Goal: Manage account settings

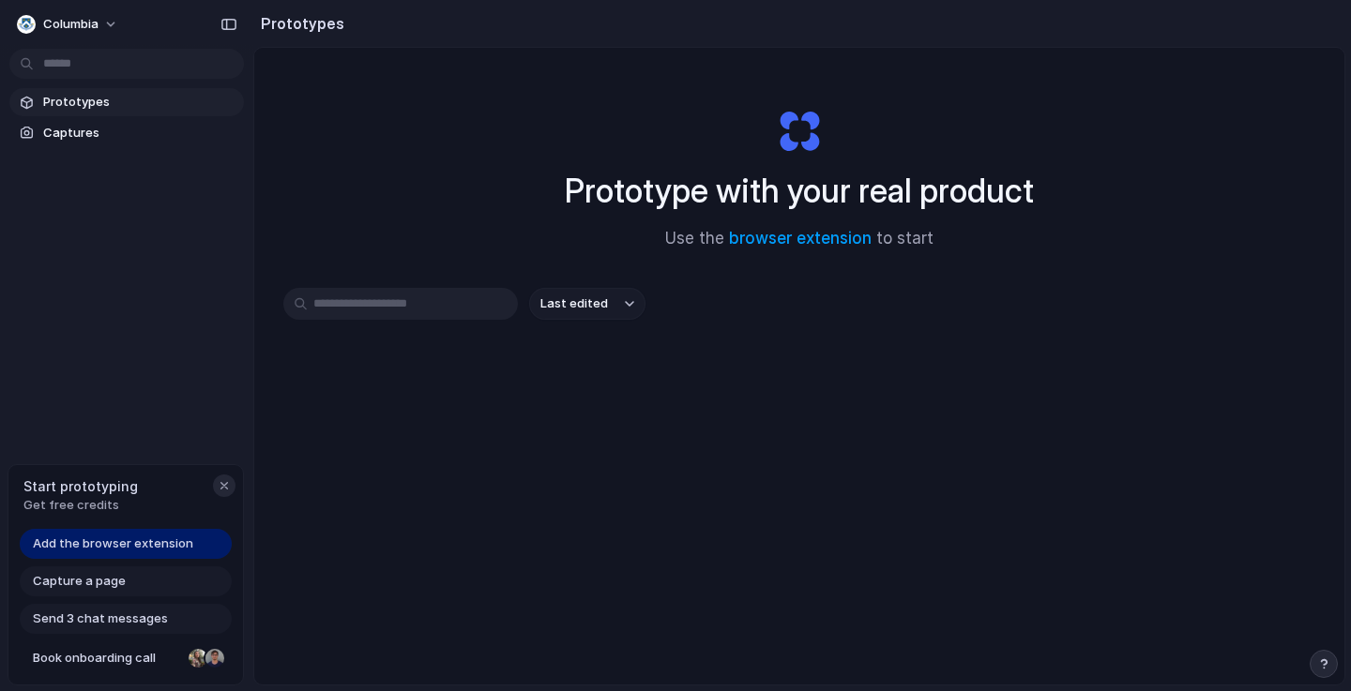
click at [223, 491] on div "button" at bounding box center [224, 485] width 15 height 15
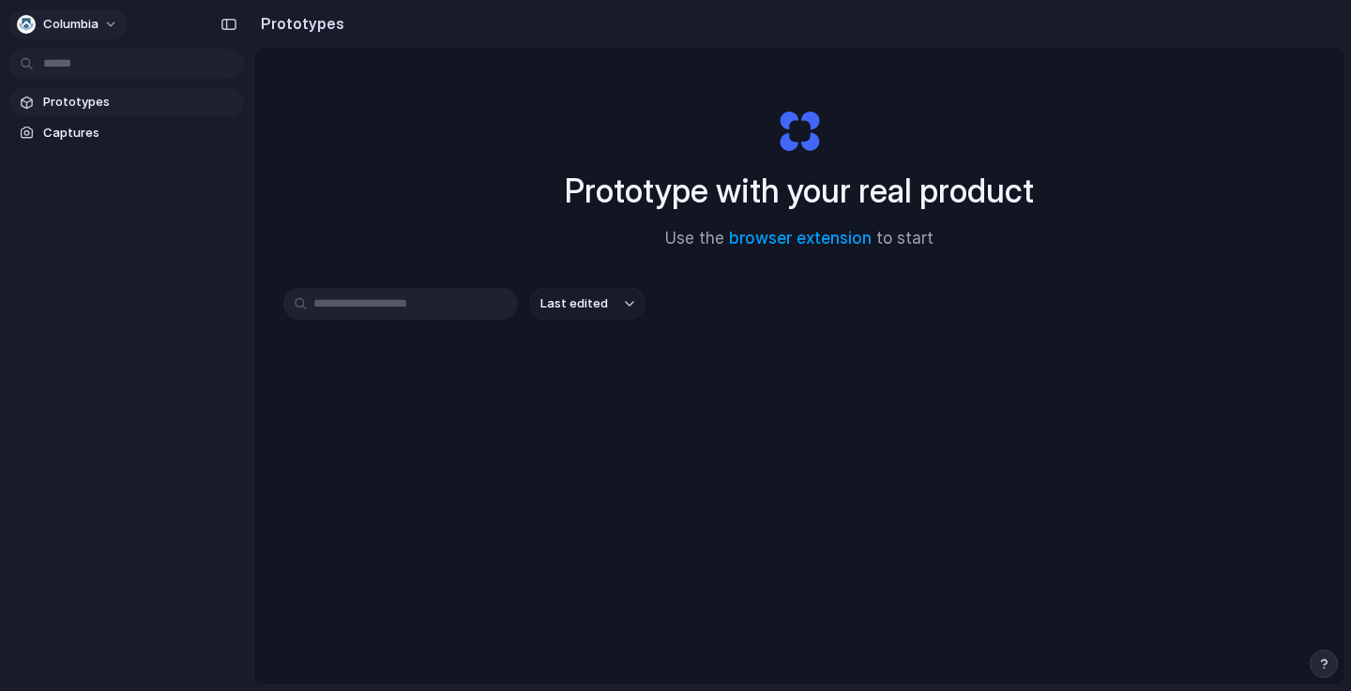
click at [97, 30] on span "Columbia" at bounding box center [70, 24] width 55 height 19
click at [106, 70] on li "Settings" at bounding box center [91, 67] width 156 height 30
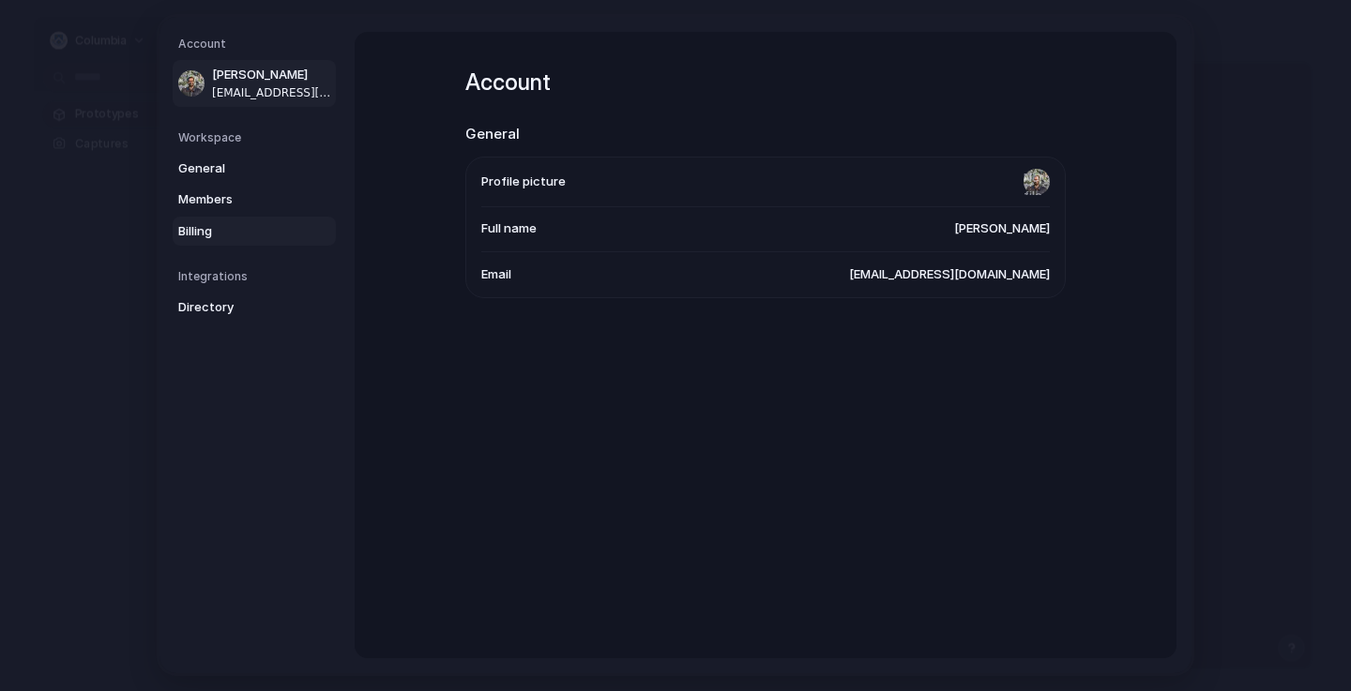
click at [219, 219] on link "Billing" at bounding box center [254, 232] width 163 height 30
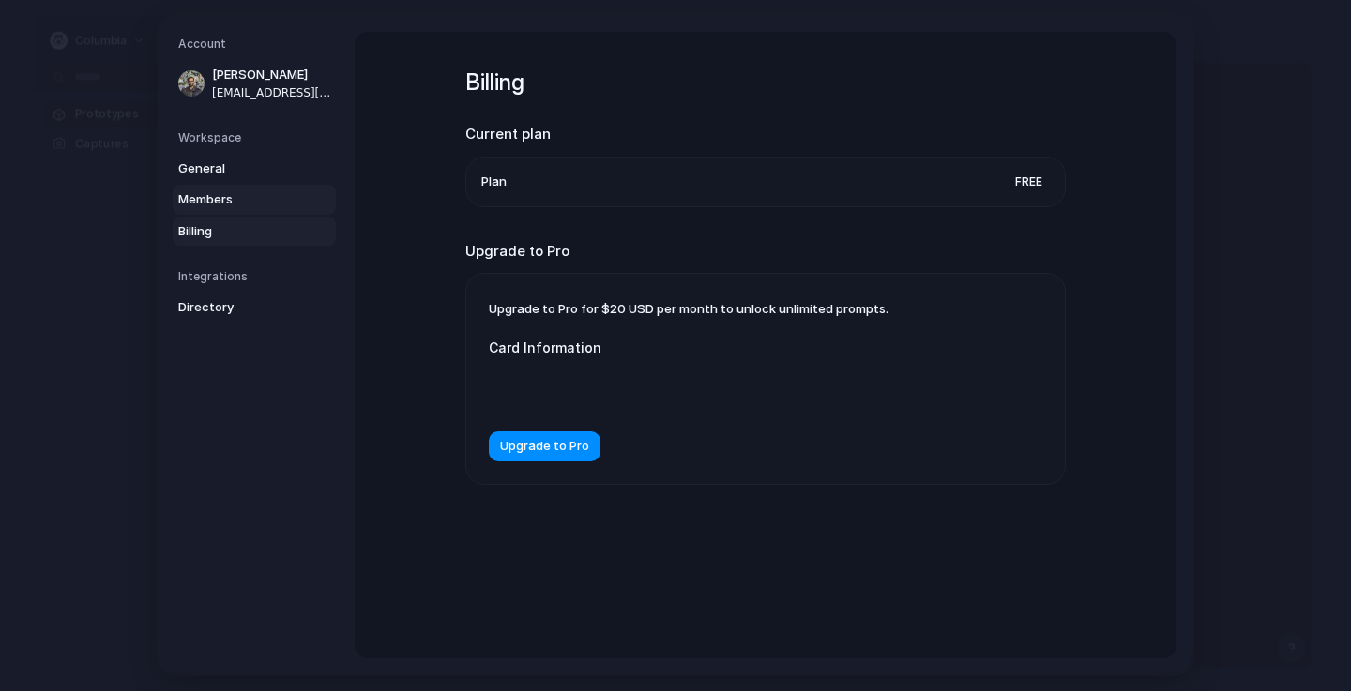
click at [221, 202] on span "Members" at bounding box center [238, 199] width 120 height 19
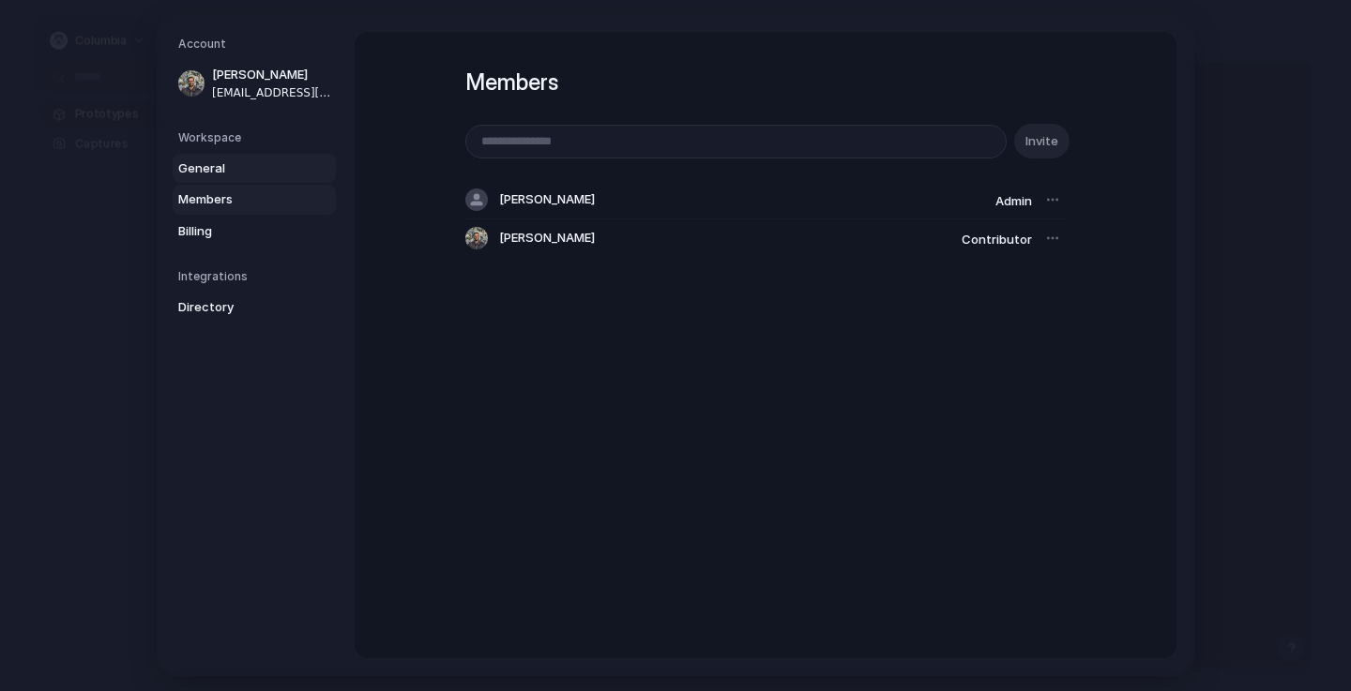
click at [222, 174] on span "General" at bounding box center [238, 168] width 120 height 19
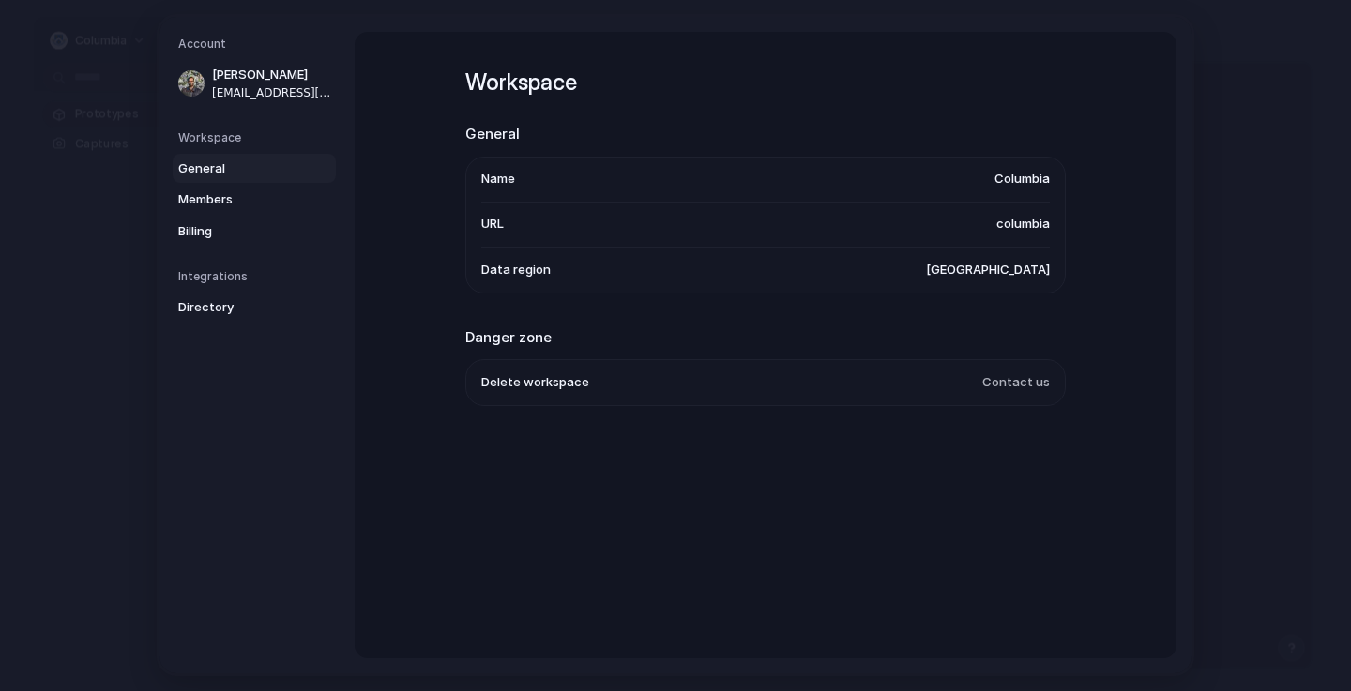
click at [226, 131] on h5 "Workspace" at bounding box center [257, 137] width 158 height 17
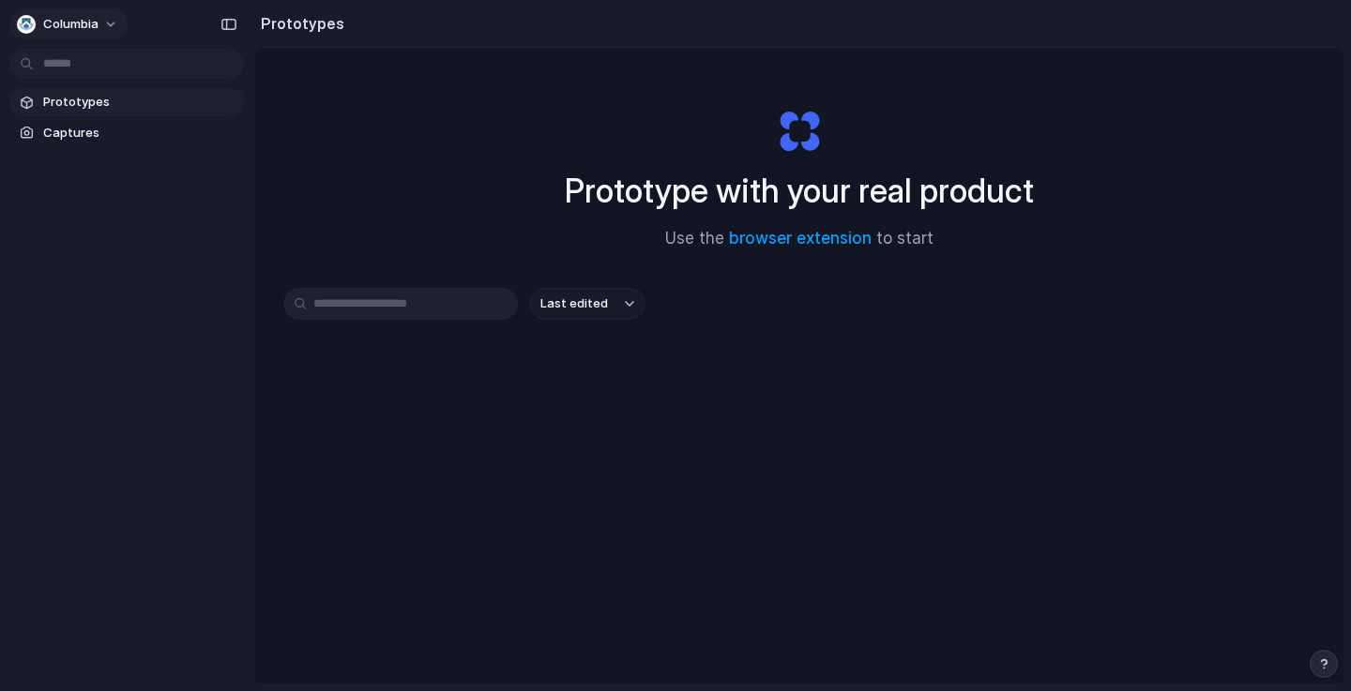
click at [111, 13] on button "Columbia" at bounding box center [68, 24] width 118 height 30
click at [90, 148] on span "Sign out" at bounding box center [68, 156] width 50 height 19
